Goal: Task Accomplishment & Management: Manage account settings

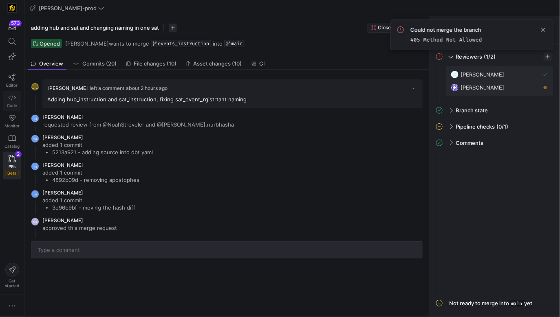
click at [11, 94] on icon at bounding box center [12, 97] width 7 height 7
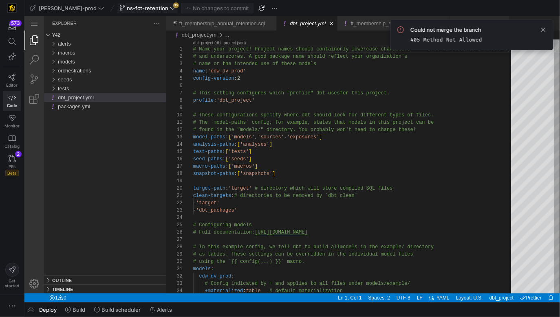
click at [133, 13] on button "ns-fct-retention 35" at bounding box center [147, 8] width 60 height 11
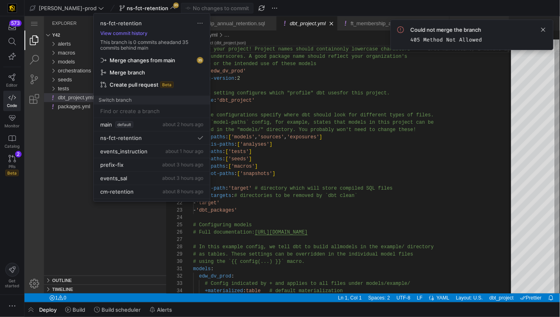
click at [135, 59] on span "Merge changes from main" at bounding box center [143, 60] width 66 height 7
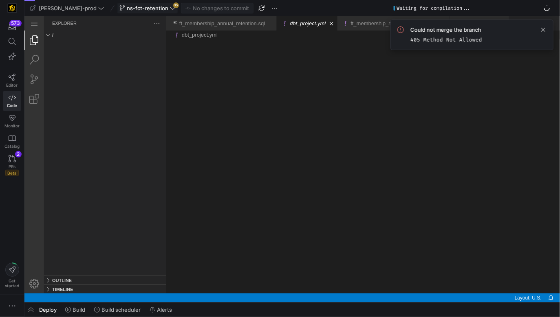
click at [127, 10] on span "ns-fct-retention" at bounding box center [148, 8] width 42 height 7
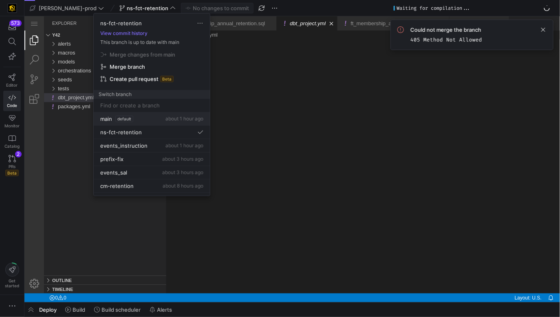
click at [134, 120] on div "main default about 1 hour ago" at bounding box center [151, 119] width 103 height 7
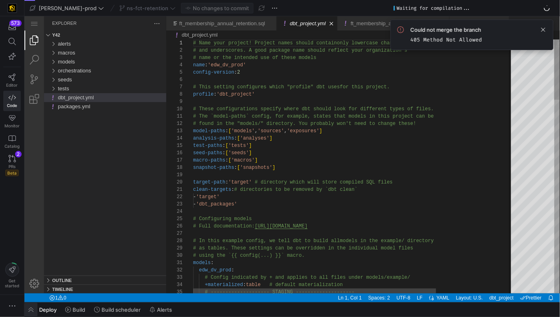
click at [32, 310] on span "button" at bounding box center [30, 310] width 13 height 14
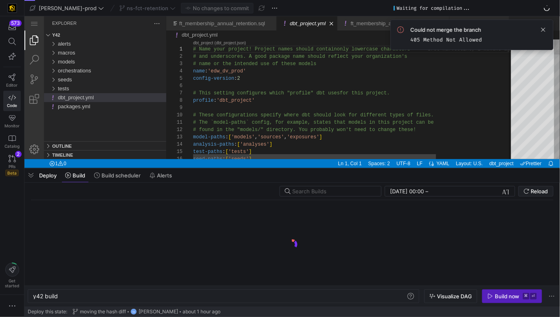
scroll to position [0, 24]
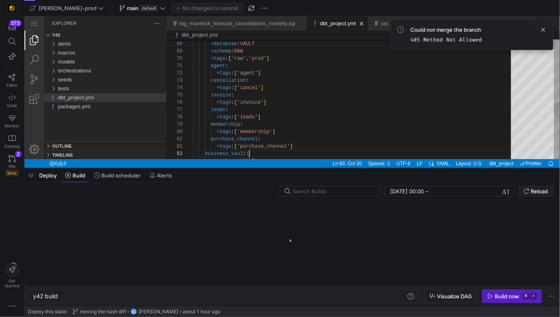
scroll to position [14, 55]
